Goal: Task Accomplishment & Management: Manage account settings

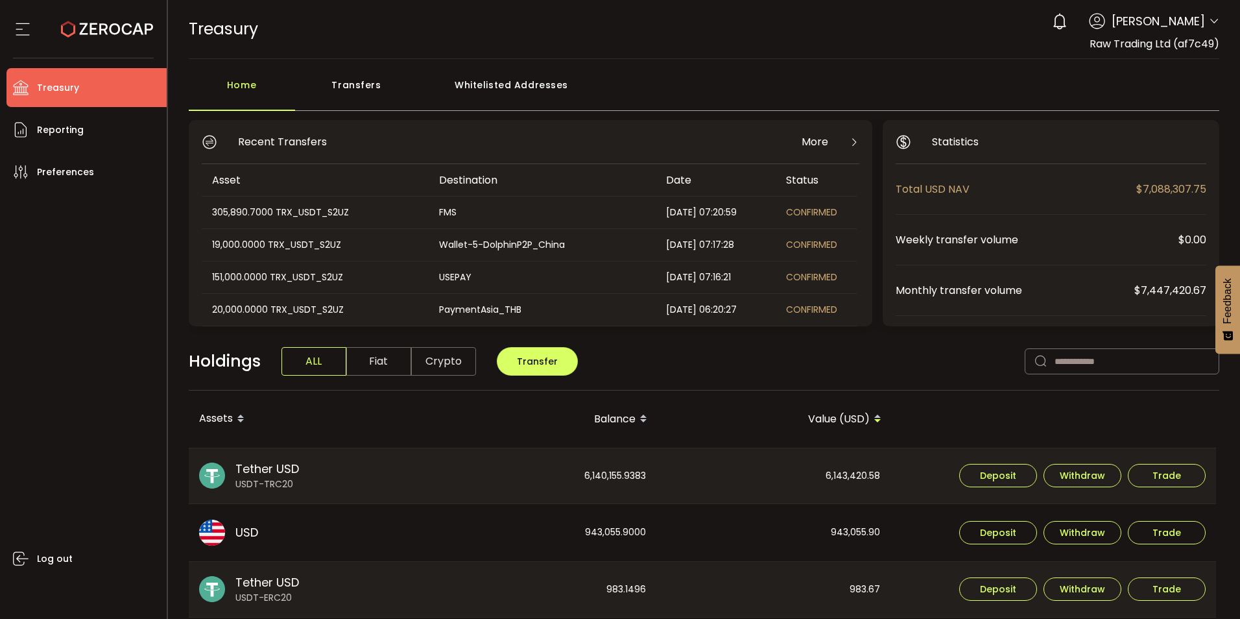
drag, startPoint x: 0, startPoint y: 0, endPoint x: 228, endPoint y: 87, distance: 244.3
click at [228, 87] on div "Home" at bounding box center [242, 91] width 106 height 39
click at [361, 85] on div "Transfers" at bounding box center [356, 91] width 123 height 39
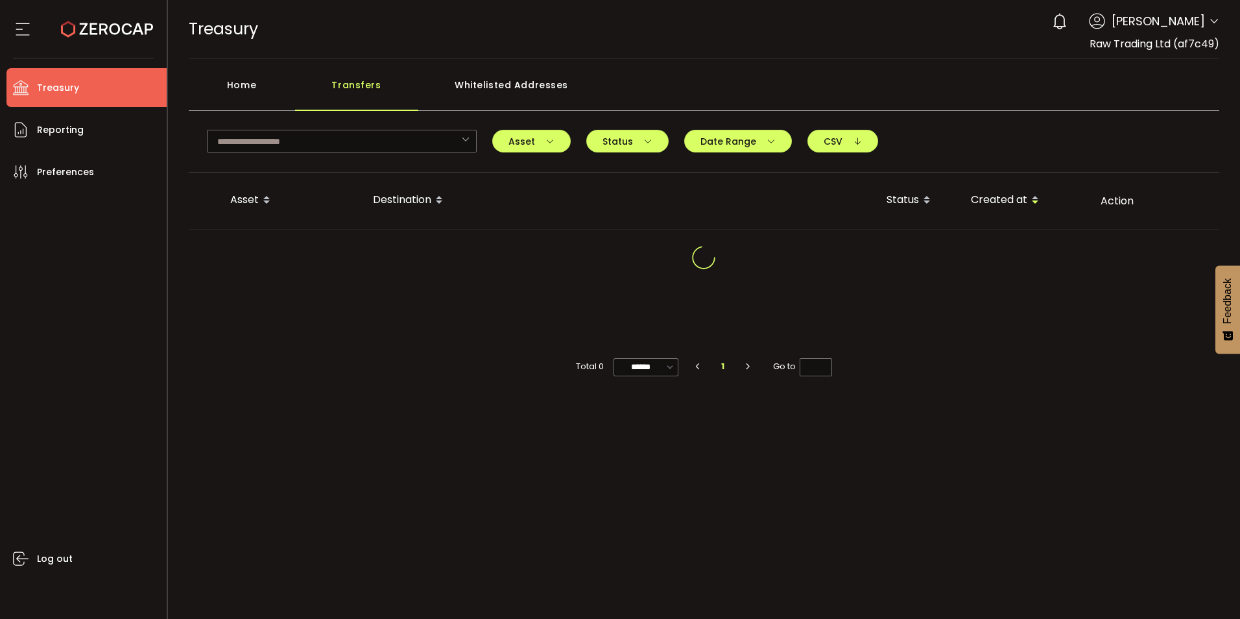
click at [224, 89] on div "Home" at bounding box center [242, 91] width 106 height 39
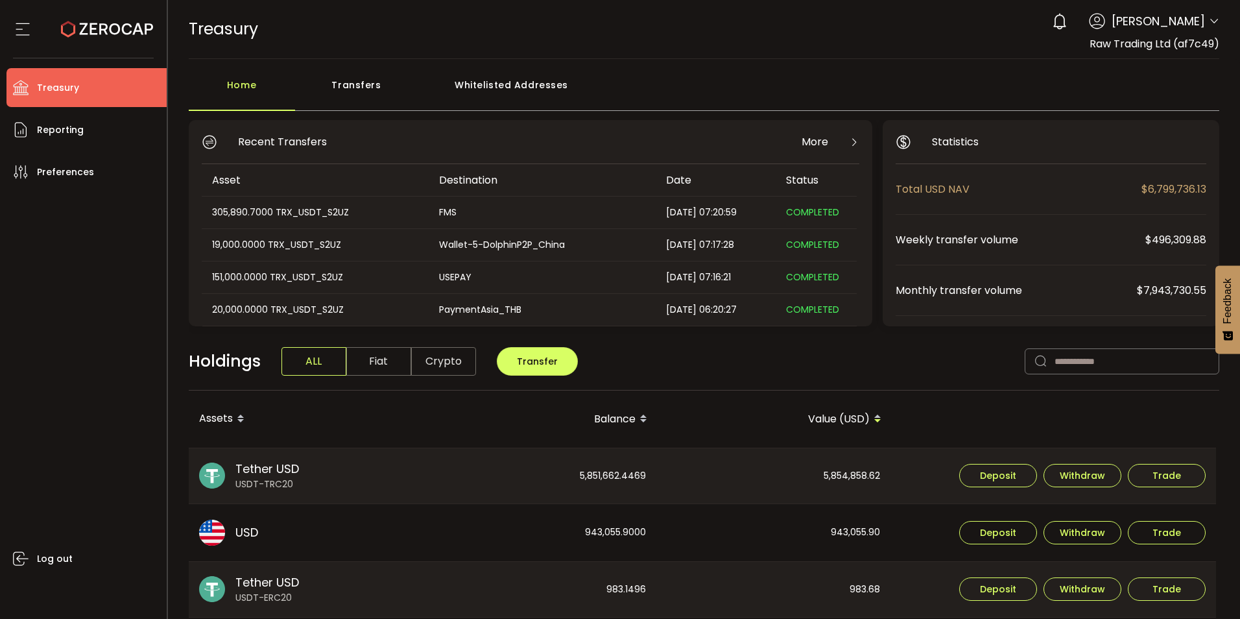
click at [369, 88] on div "Transfers" at bounding box center [356, 91] width 123 height 39
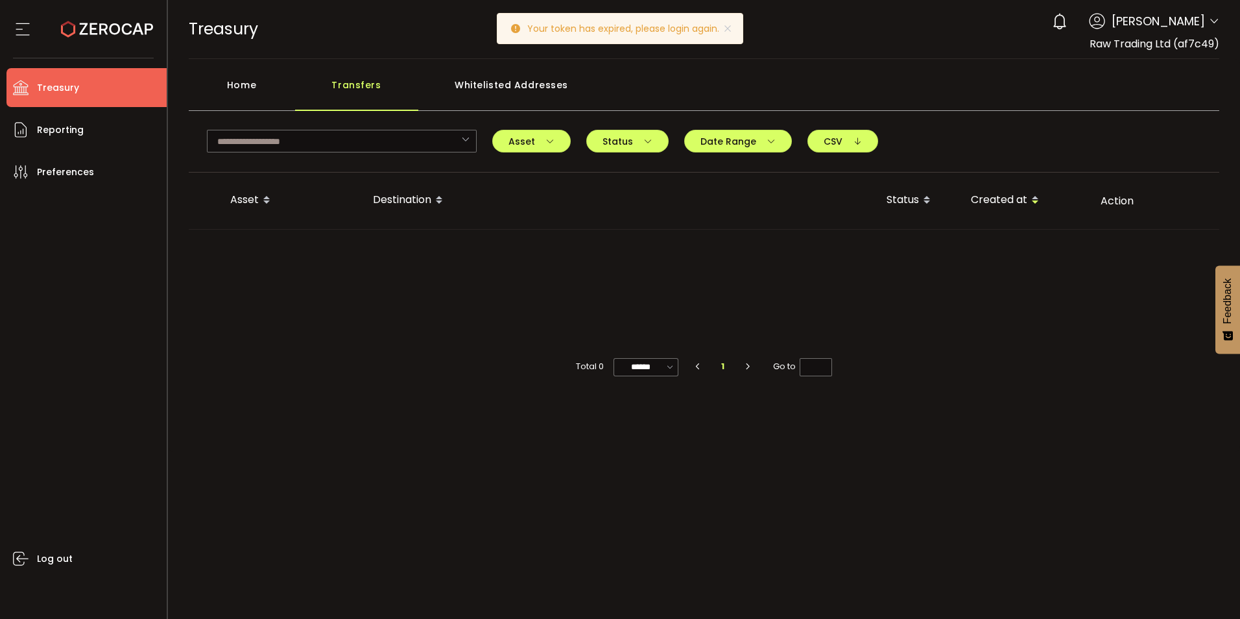
click at [248, 85] on div "Home" at bounding box center [242, 91] width 106 height 39
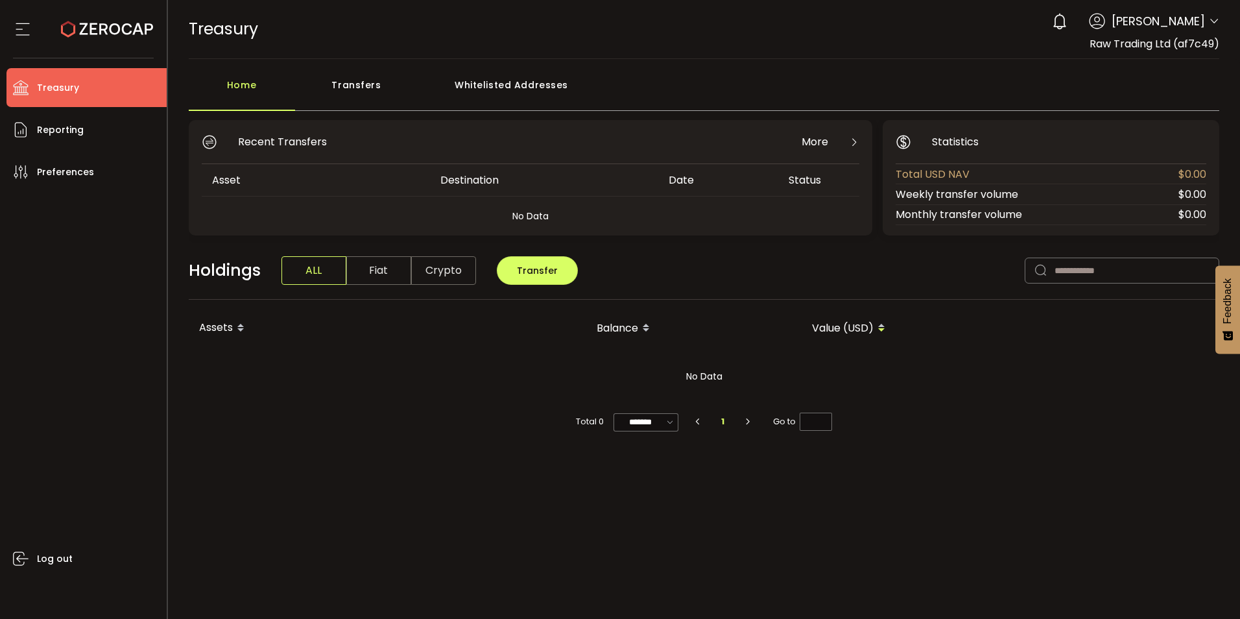
click at [344, 83] on div "Transfers" at bounding box center [356, 91] width 123 height 39
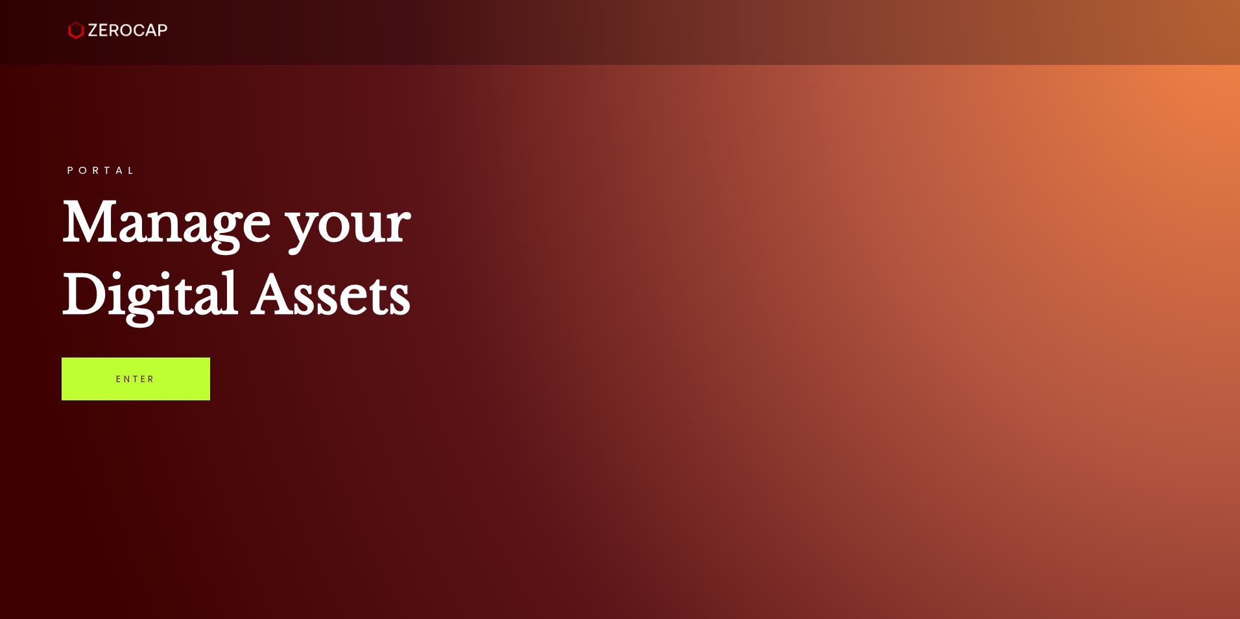
click at [104, 385] on link "Enter" at bounding box center [136, 378] width 149 height 43
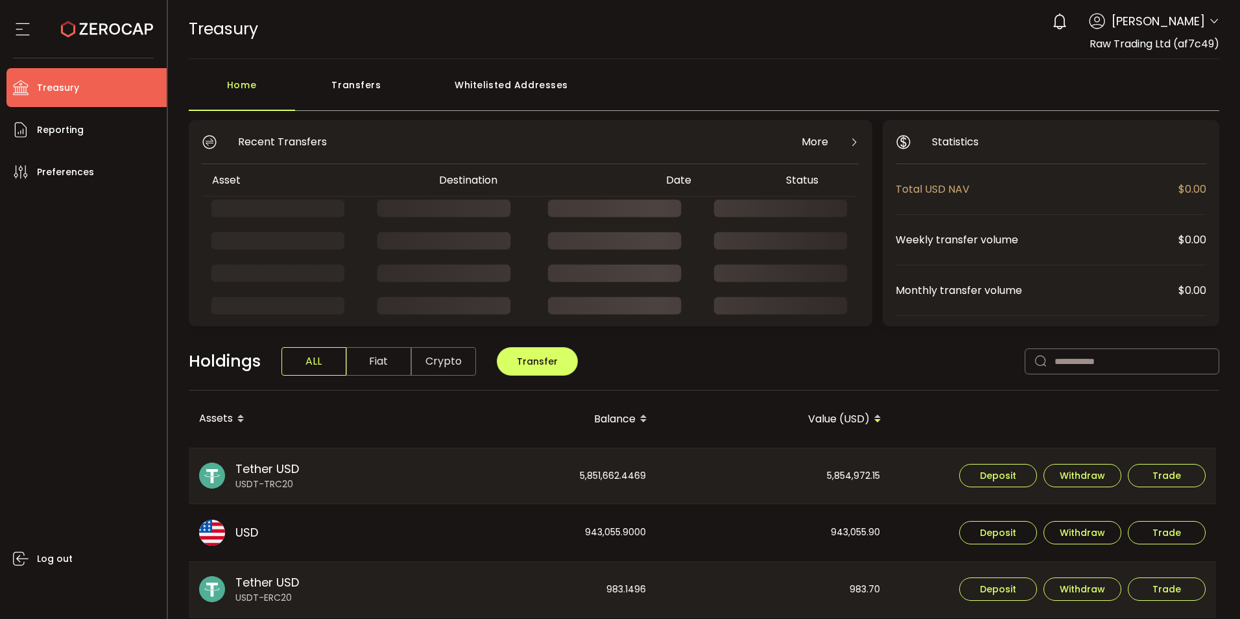
click at [350, 86] on div "Transfers" at bounding box center [356, 91] width 123 height 39
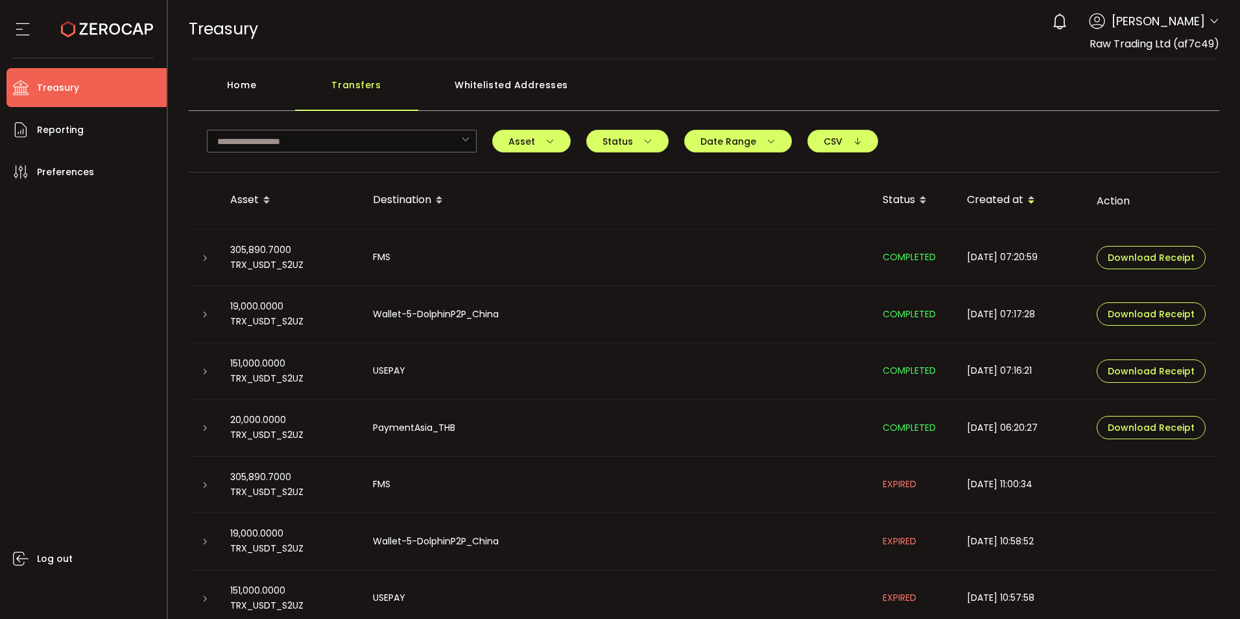
click at [206, 429] on icon at bounding box center [205, 428] width 8 height 8
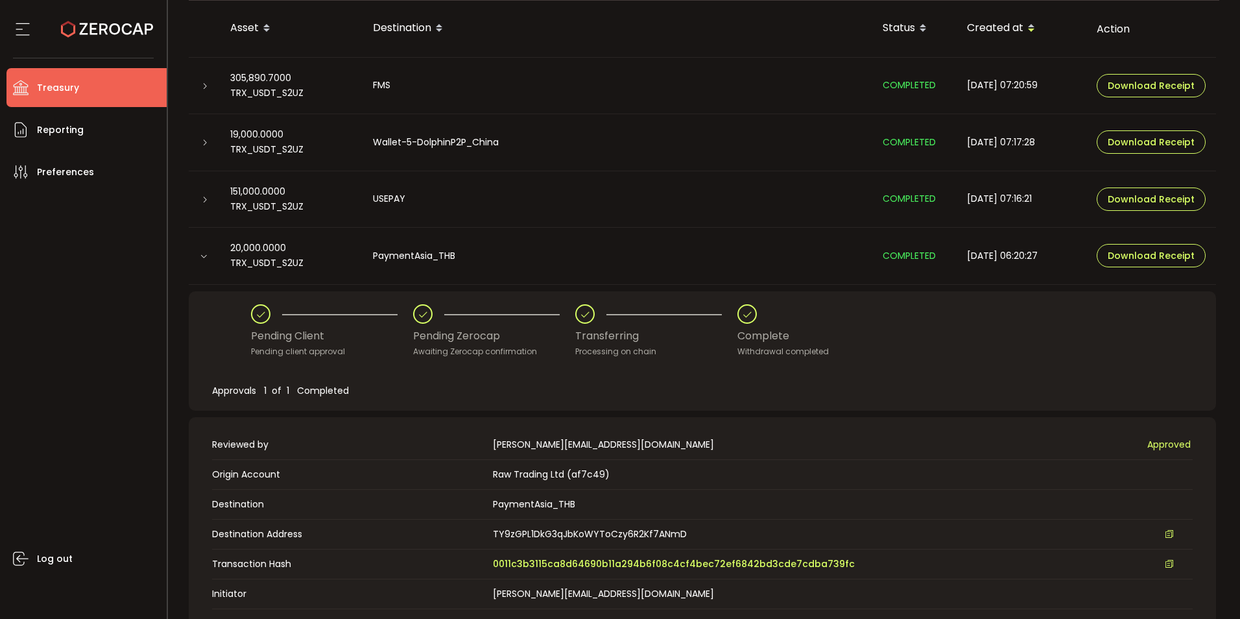
scroll to position [195, 0]
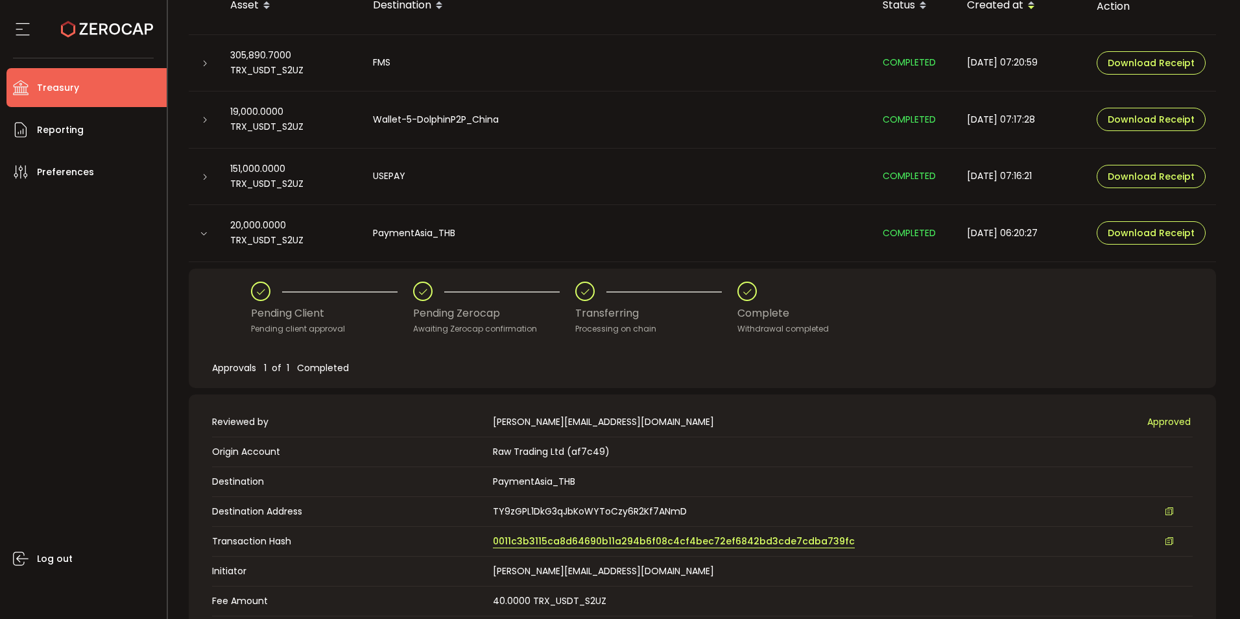
click at [557, 543] on span "0011c3b3115ca8d64690b11a294b6f08c4cf4bec72ef6842bd3cde7cdba739fc" at bounding box center [674, 541] width 362 height 14
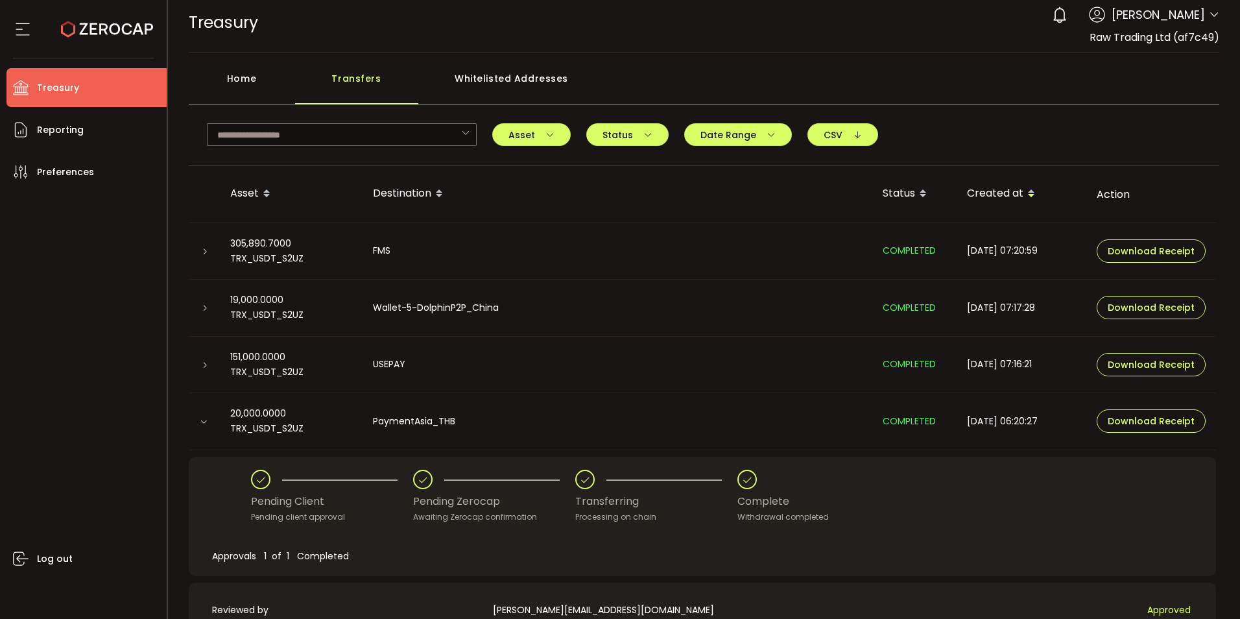
scroll to position [0, 0]
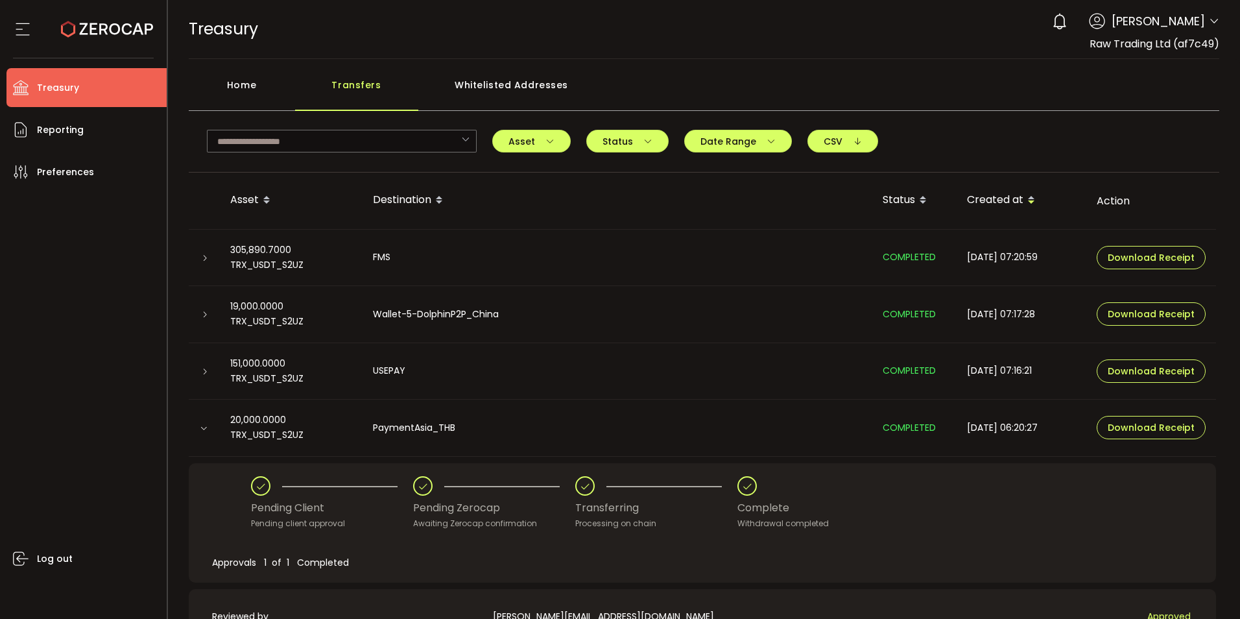
click at [500, 86] on div "Whitelisted Addresses" at bounding box center [511, 91] width 187 height 39
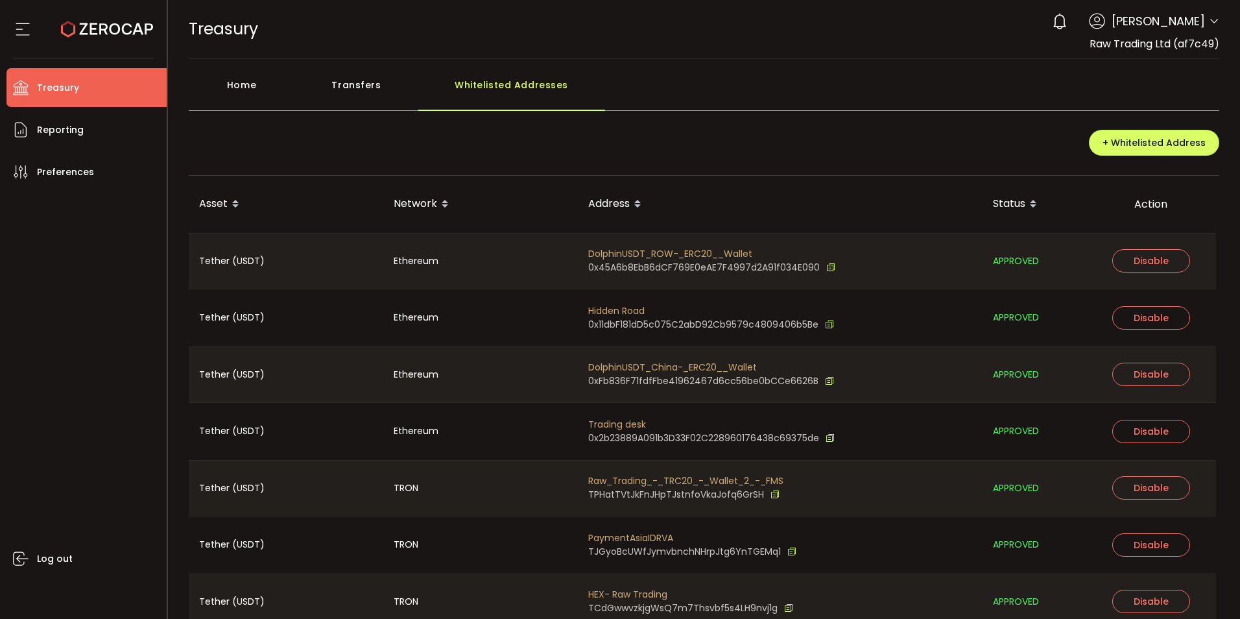
scroll to position [62, 0]
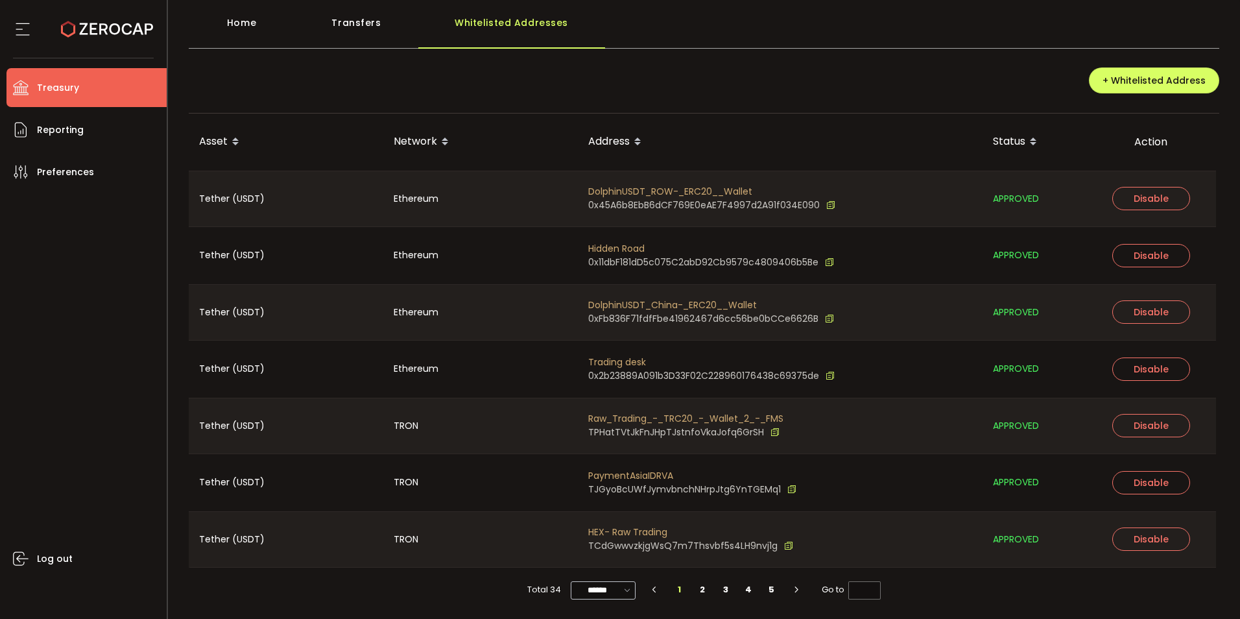
click at [624, 590] on icon at bounding box center [627, 589] width 13 height 15
click at [682, 70] on div "+ Whitelisted Address" at bounding box center [704, 86] width 1031 height 56
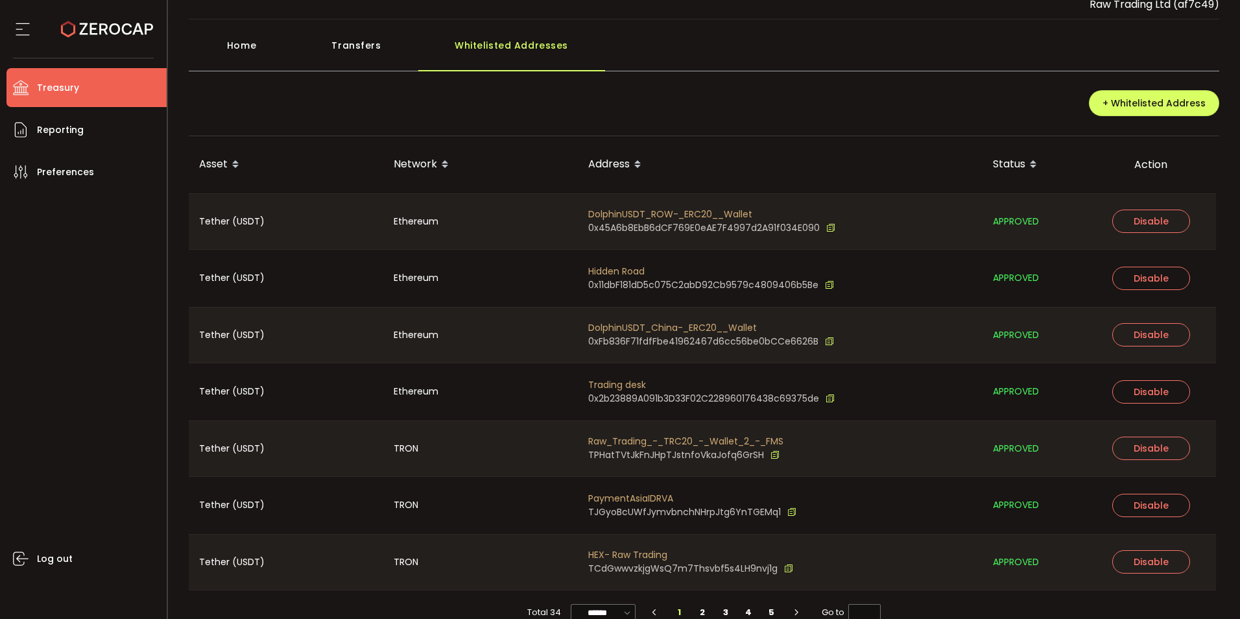
scroll to position [0, 0]
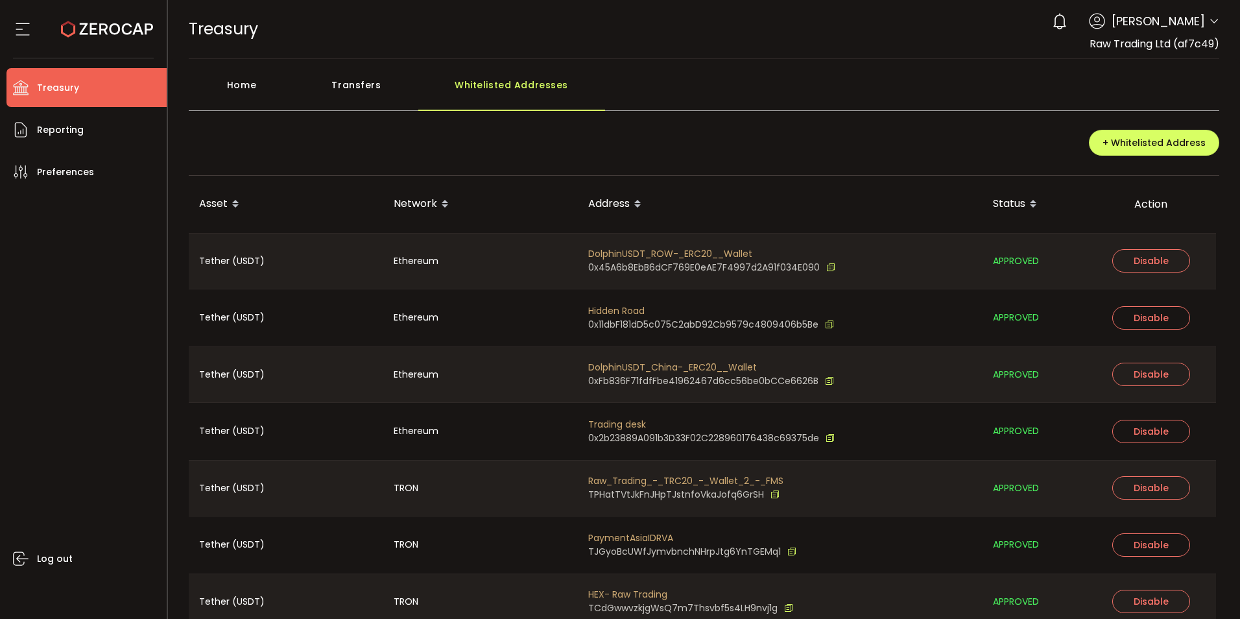
drag, startPoint x: 210, startPoint y: 208, endPoint x: 381, endPoint y: 111, distance: 196.6
click at [381, 111] on div "Home Transfers Whitelisted Addresses + Whitelisted Address Asset Network Addres…" at bounding box center [704, 373] width 1031 height 602
drag, startPoint x: 328, startPoint y: 261, endPoint x: 722, endPoint y: 213, distance: 396.6
click at [680, 313] on div "Asset Network Address Status Action Tether (USDT) Ethereum DolphinUSDT_ROW-_ERC…" at bounding box center [704, 403] width 1031 height 454
click at [826, 270] on icon at bounding box center [830, 268] width 9 height 14
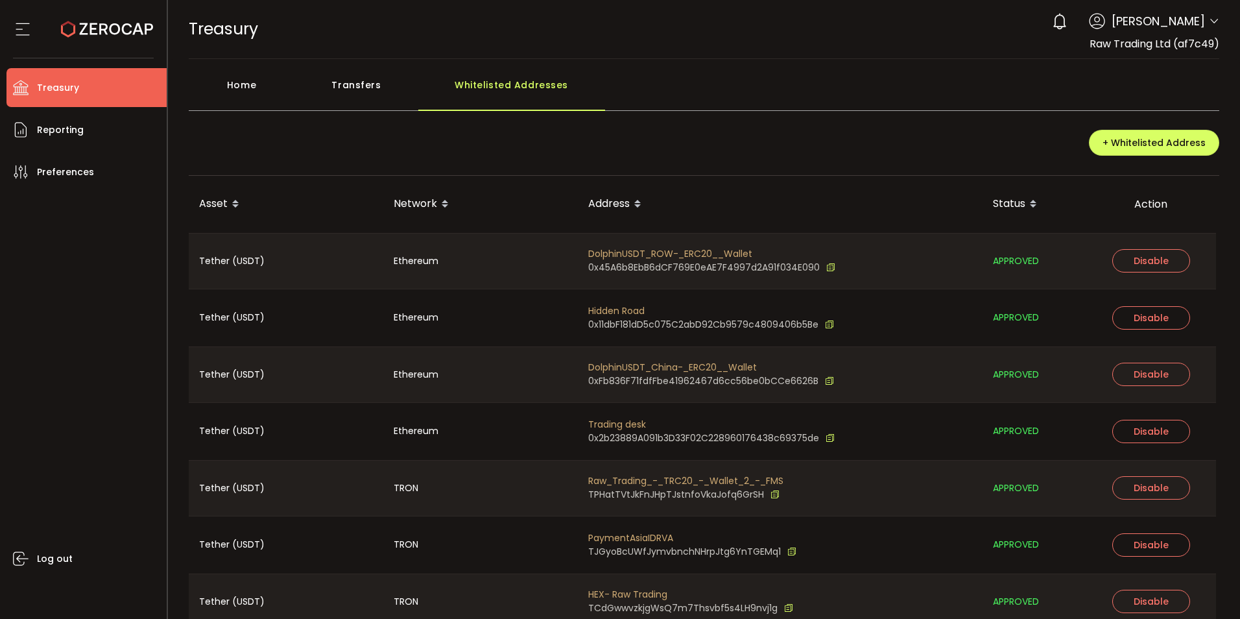
click at [342, 80] on div "Transfers" at bounding box center [356, 91] width 123 height 39
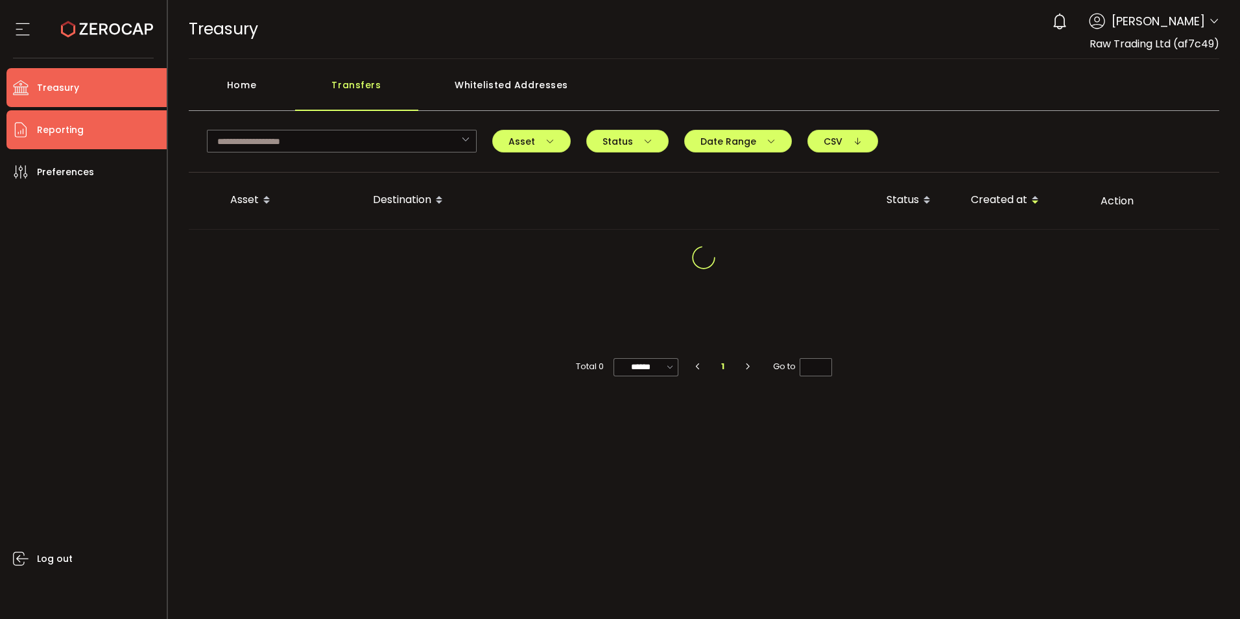
click at [46, 130] on span "Reporting" at bounding box center [60, 130] width 47 height 19
